Goal: Information Seeking & Learning: Learn about a topic

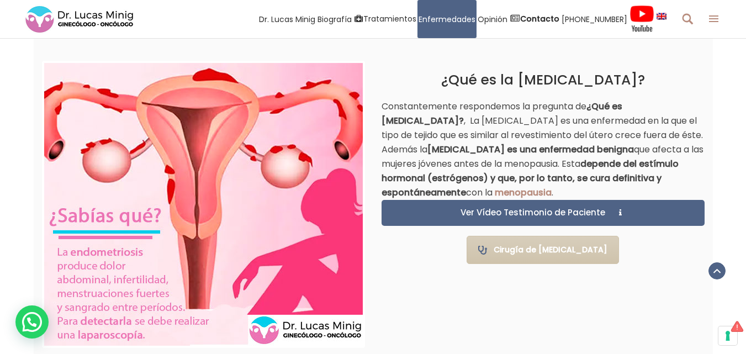
scroll to position [730, 0]
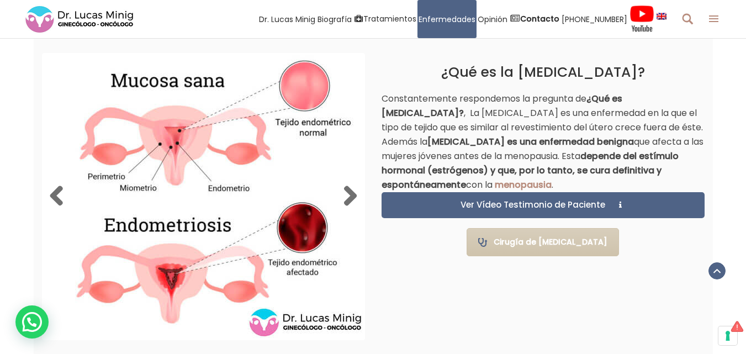
click at [236, 197] on img at bounding box center [203, 196] width 319 height 283
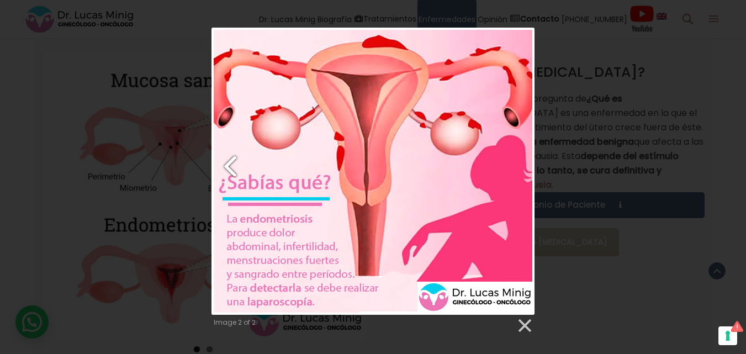
click at [238, 160] on link "Previous image" at bounding box center [267, 171] width 110 height 287
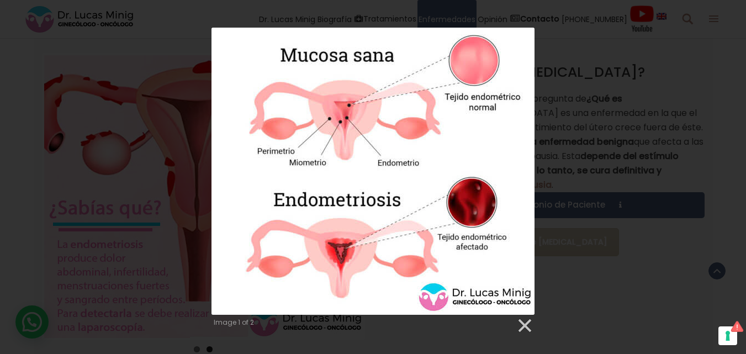
drag, startPoint x: 548, startPoint y: 325, endPoint x: 192, endPoint y: 191, distance: 380.6
click at [192, 191] on div "Image 1 of 2" at bounding box center [373, 181] width 746 height 307
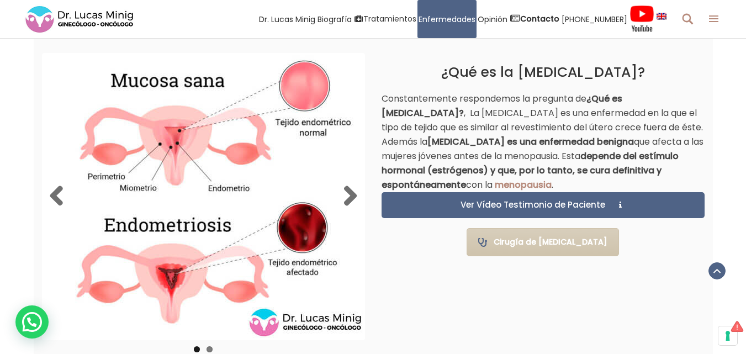
click at [256, 174] on img at bounding box center [203, 196] width 319 height 283
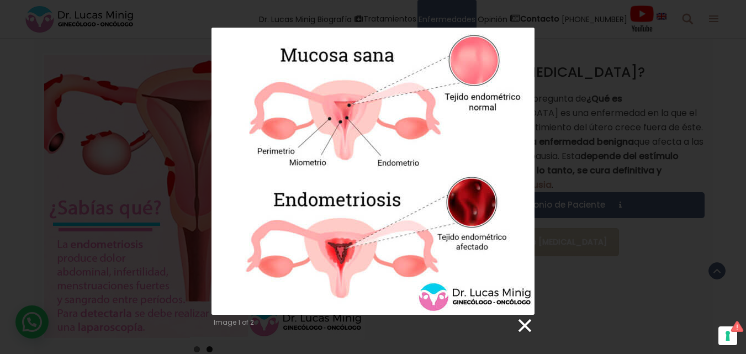
click at [530, 327] on link at bounding box center [524, 326] width 17 height 17
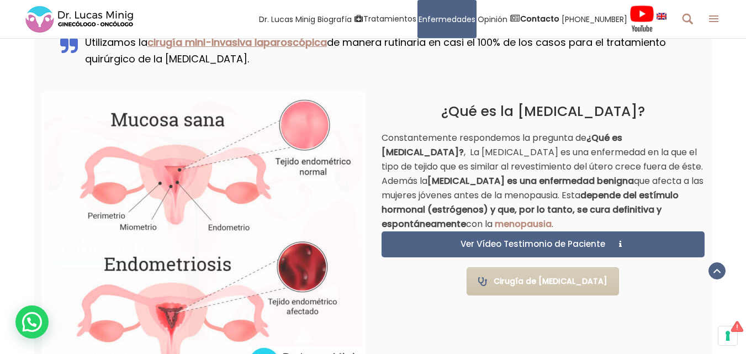
scroll to position [715, 0]
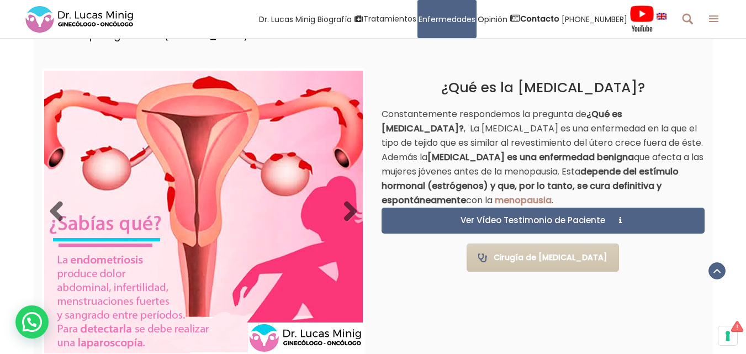
click at [196, 172] on img at bounding box center [203, 212] width 319 height 283
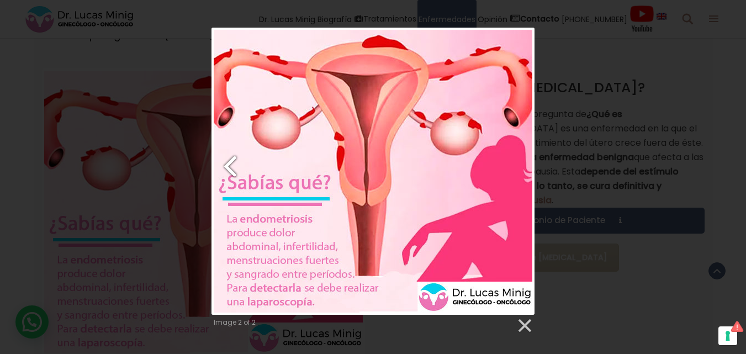
click at [220, 156] on link "Previous image" at bounding box center [267, 171] width 110 height 287
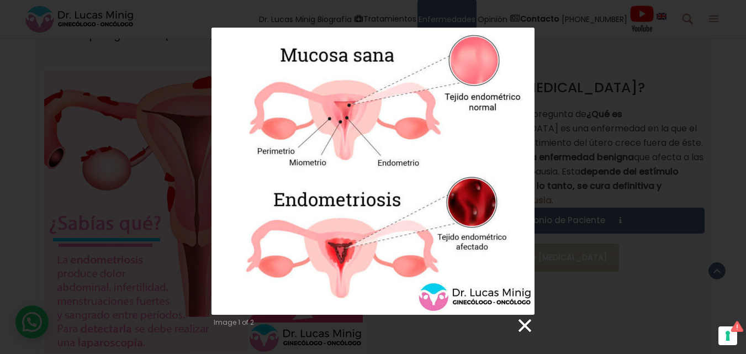
click at [525, 324] on link at bounding box center [524, 326] width 17 height 17
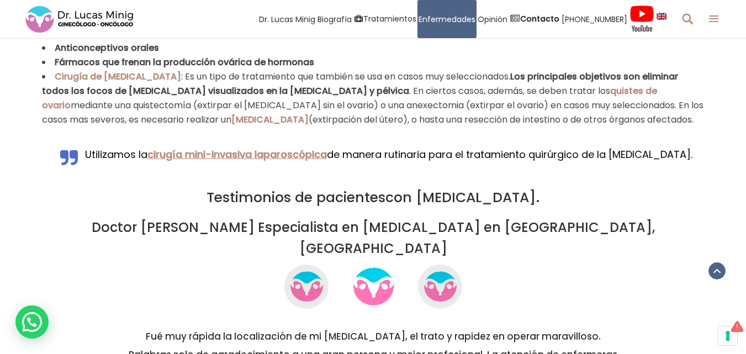
scroll to position [2435, 0]
